Goal: Information Seeking & Learning: Understand process/instructions

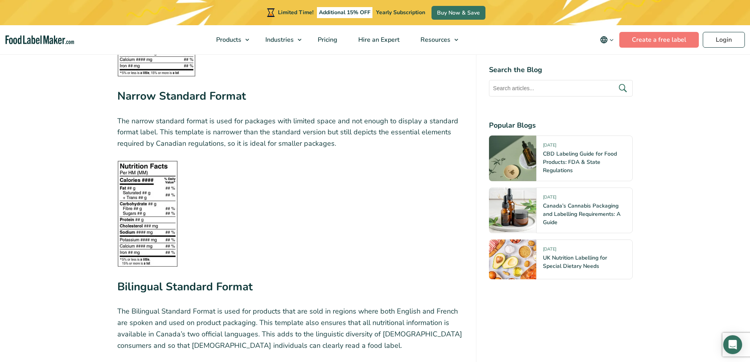
scroll to position [1220, 0]
click at [154, 235] on img at bounding box center [147, 212] width 61 height 107
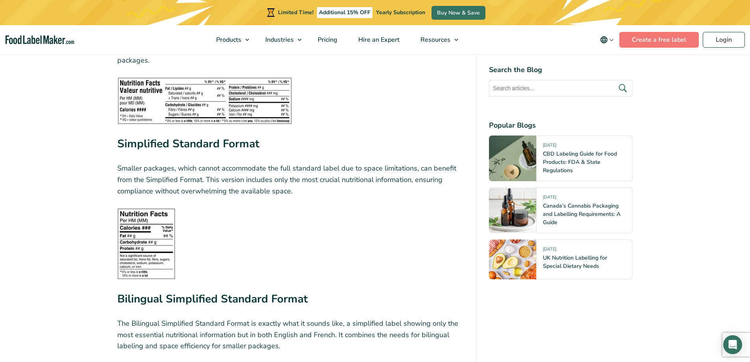
scroll to position [1810, 0]
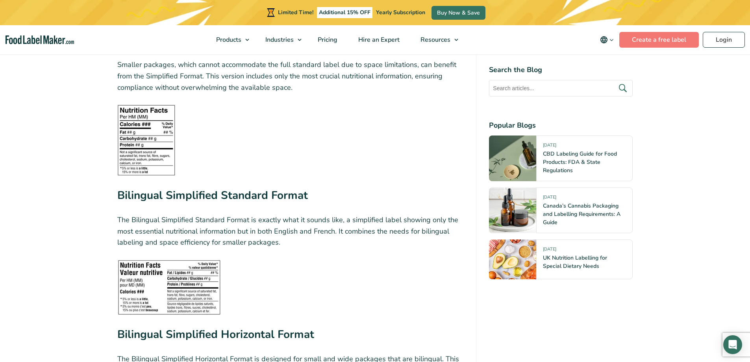
drag, startPoint x: 154, startPoint y: 235, endPoint x: 386, endPoint y: 275, distance: 235.2
click at [386, 275] on figure at bounding box center [290, 287] width 346 height 56
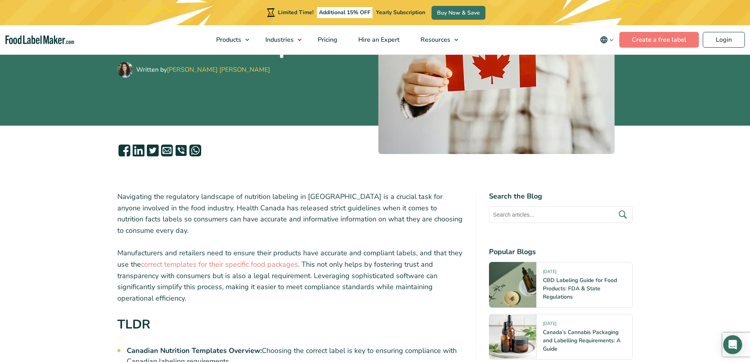
scroll to position [0, 0]
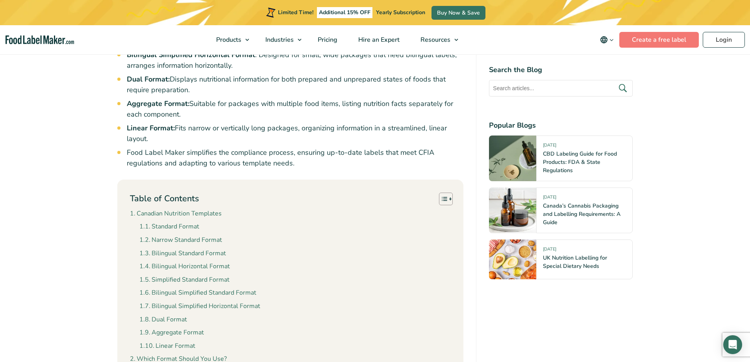
scroll to position [590, 0]
click at [177, 221] on link "Standard Format" at bounding box center [169, 226] width 60 height 10
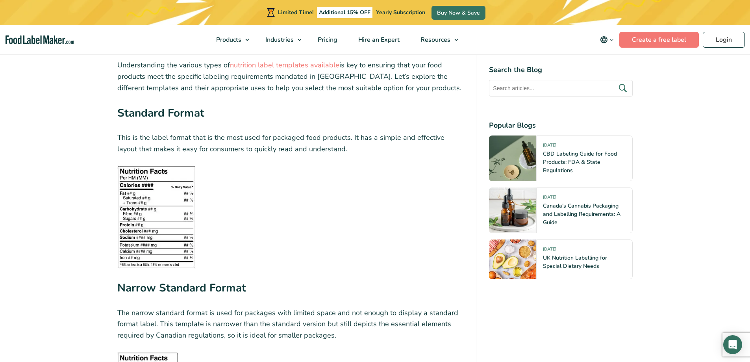
scroll to position [1036, 0]
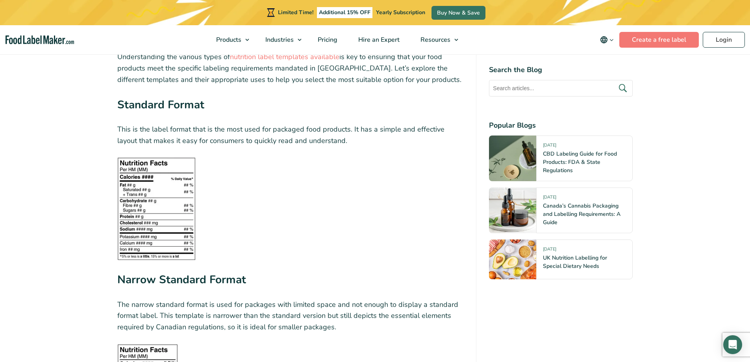
click at [311, 226] on figure at bounding box center [290, 208] width 346 height 103
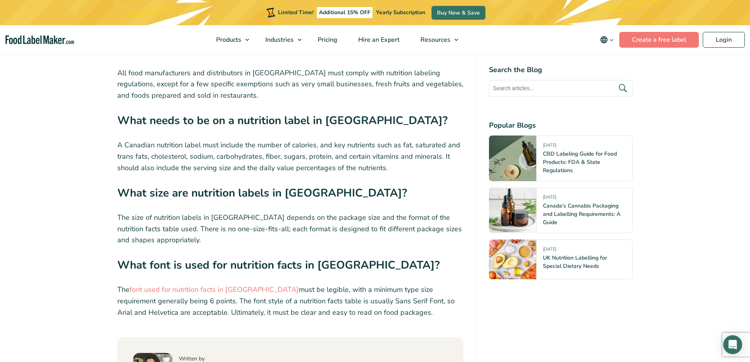
scroll to position [3109, 0]
